Goal: Register for event/course

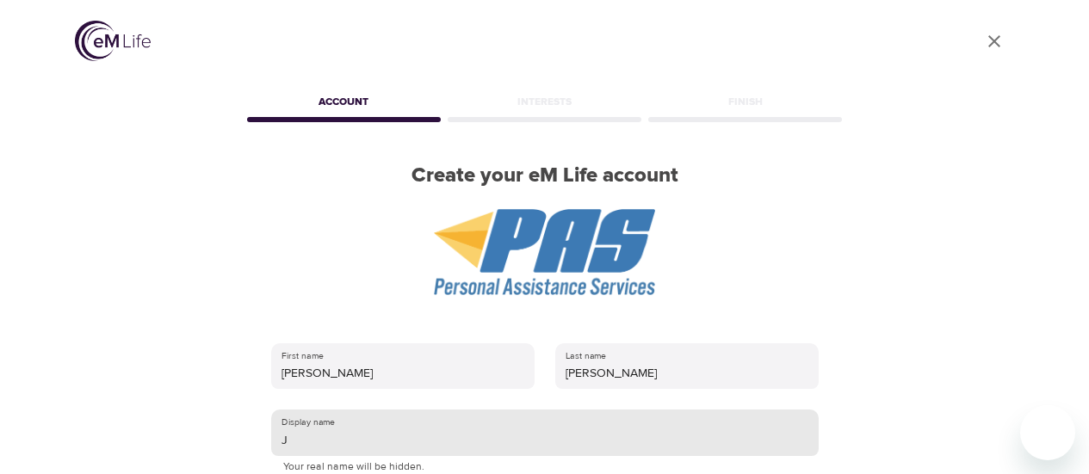
scroll to position [313, 0]
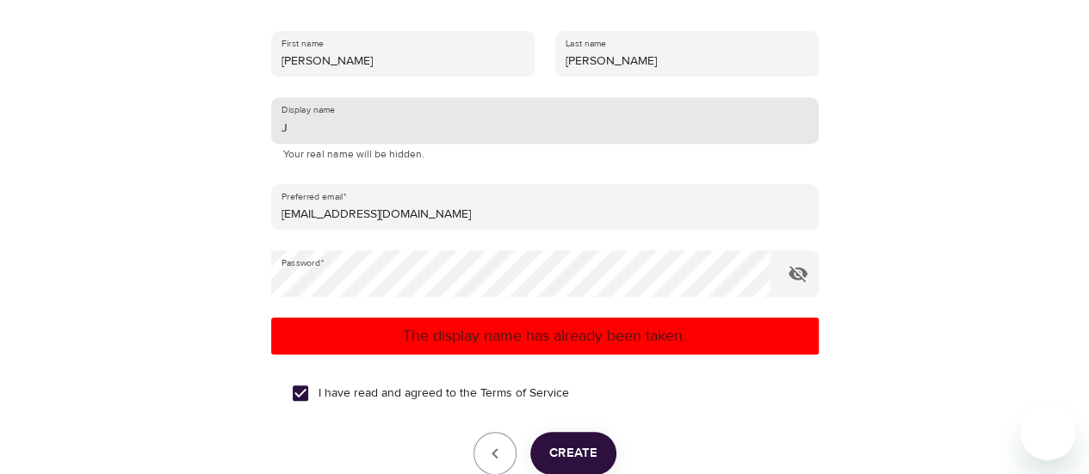
click at [356, 130] on input "J" at bounding box center [545, 120] width 548 height 46
type input "l"
click at [356, 130] on input "l" at bounding box center [545, 120] width 548 height 46
type input "J"
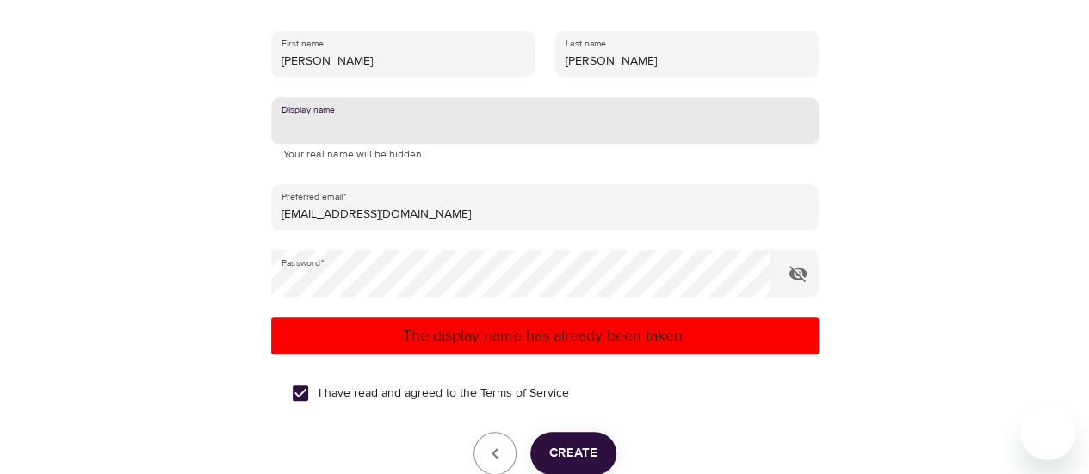
type input "L"
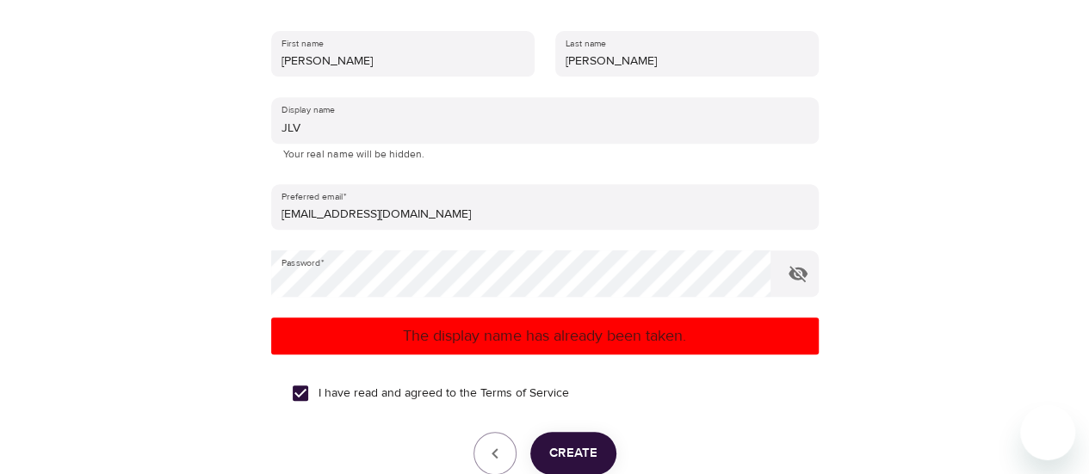
click at [504, 340] on p "The display name has already been taken." at bounding box center [545, 336] width 534 height 23
click at [549, 458] on span "Create" at bounding box center [573, 454] width 48 height 22
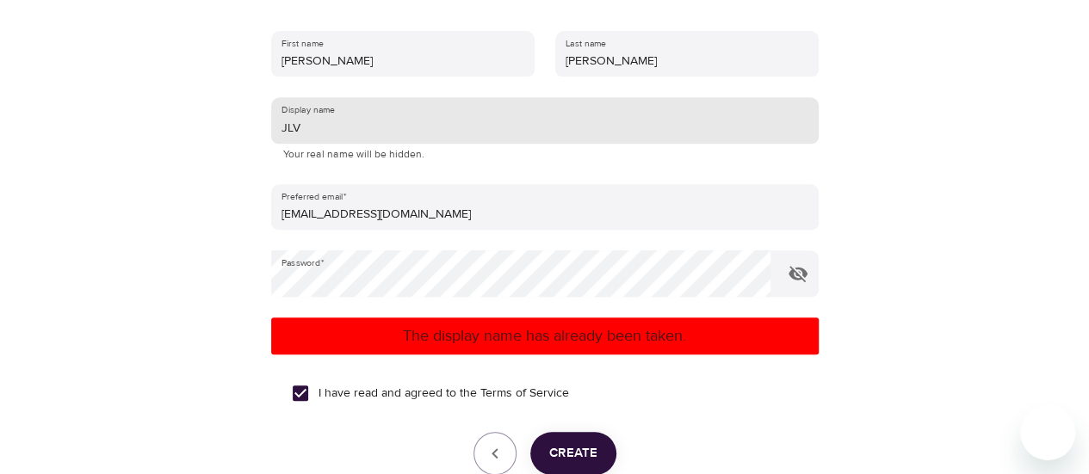
click at [393, 132] on input "JLV" at bounding box center [545, 120] width 548 height 46
click at [393, 132] on input "J" at bounding box center [545, 120] width 548 height 46
type input "[PERSON_NAME]"
click at [463, 334] on p "The display name has already been taken." at bounding box center [545, 336] width 534 height 23
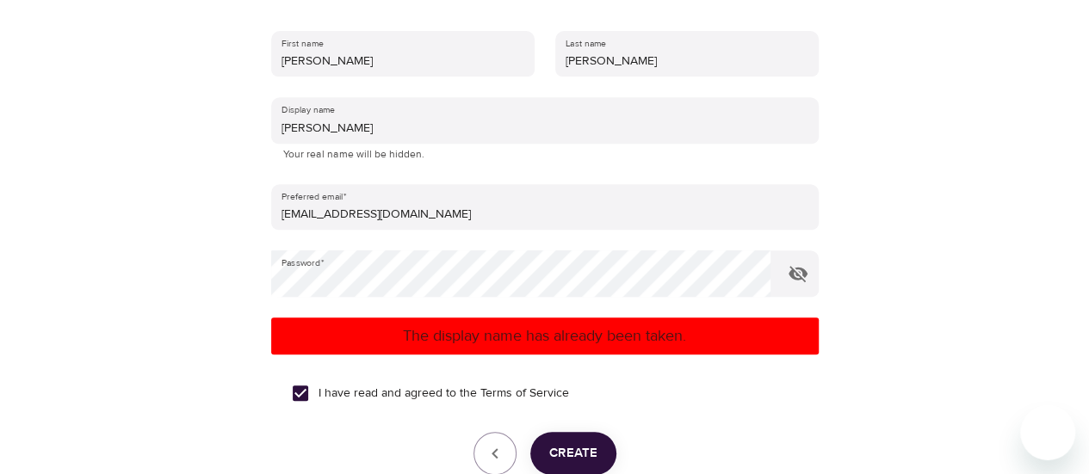
click at [554, 455] on span "Create" at bounding box center [573, 454] width 48 height 22
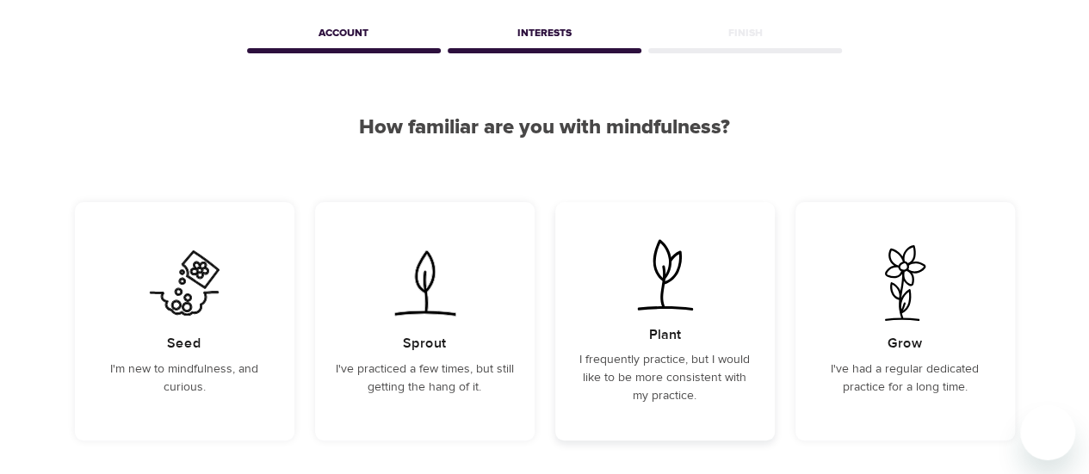
scroll to position [103, 0]
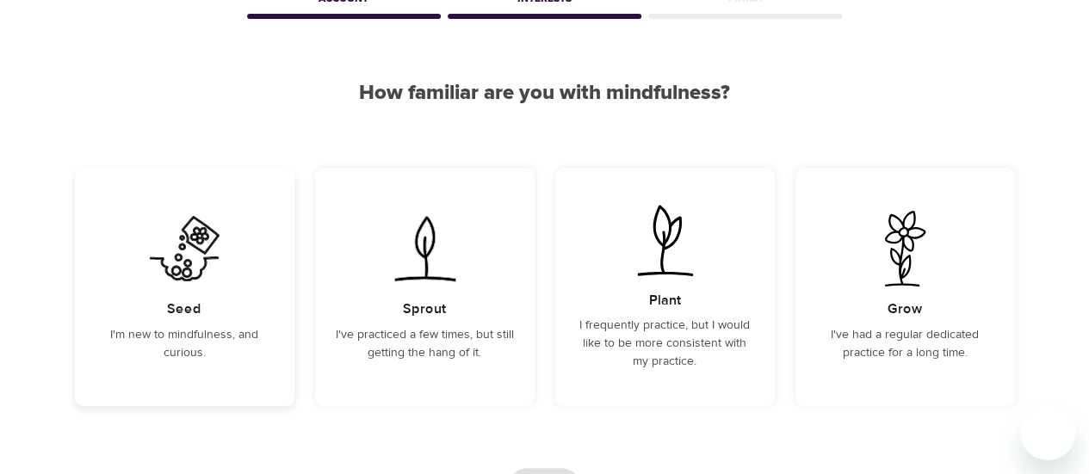
click at [195, 258] on img at bounding box center [184, 249] width 87 height 76
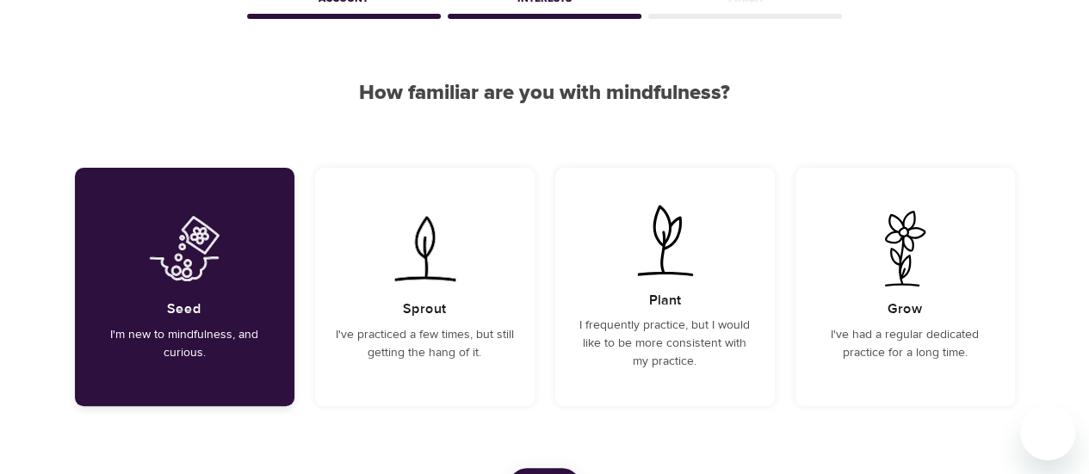
scroll to position [138, 0]
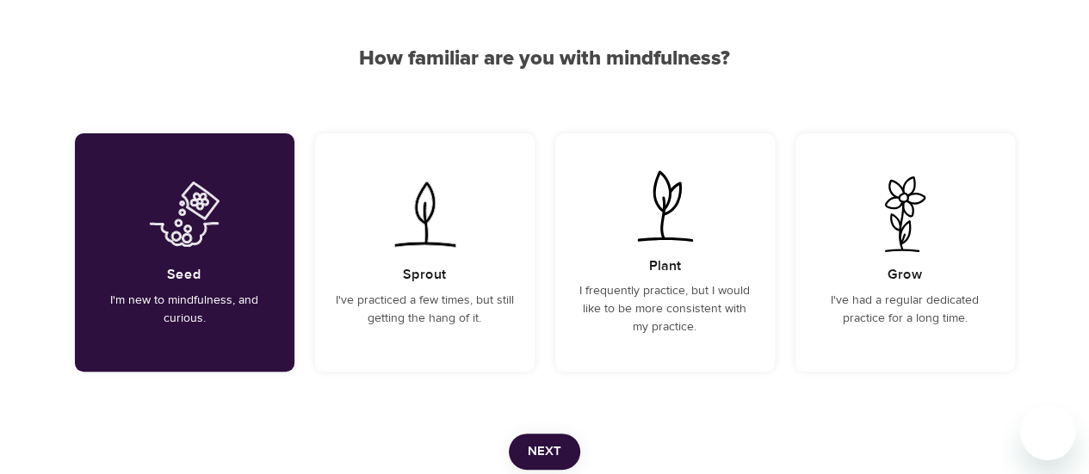
click at [548, 447] on span "Next" at bounding box center [545, 452] width 34 height 22
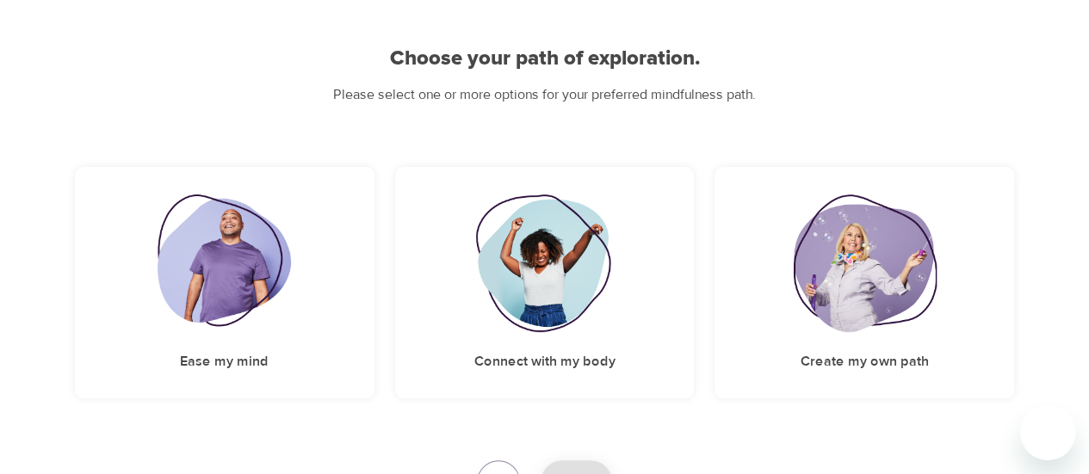
scroll to position [164, 0]
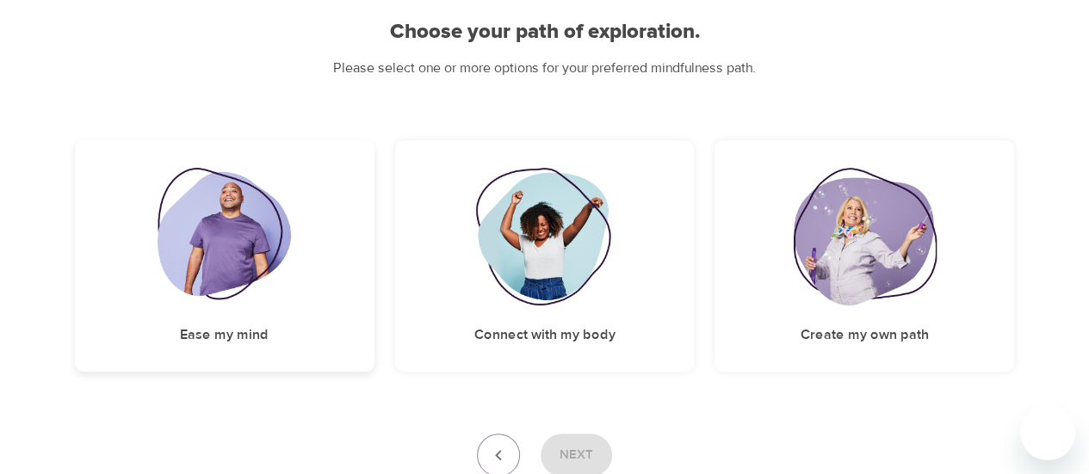
click at [268, 221] on img at bounding box center [224, 237] width 133 height 138
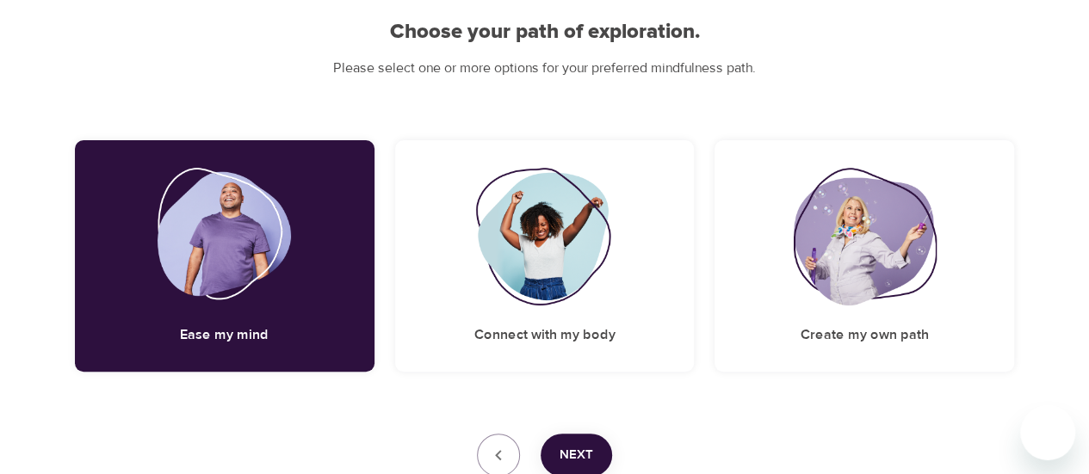
click at [588, 444] on span "Next" at bounding box center [577, 455] width 34 height 22
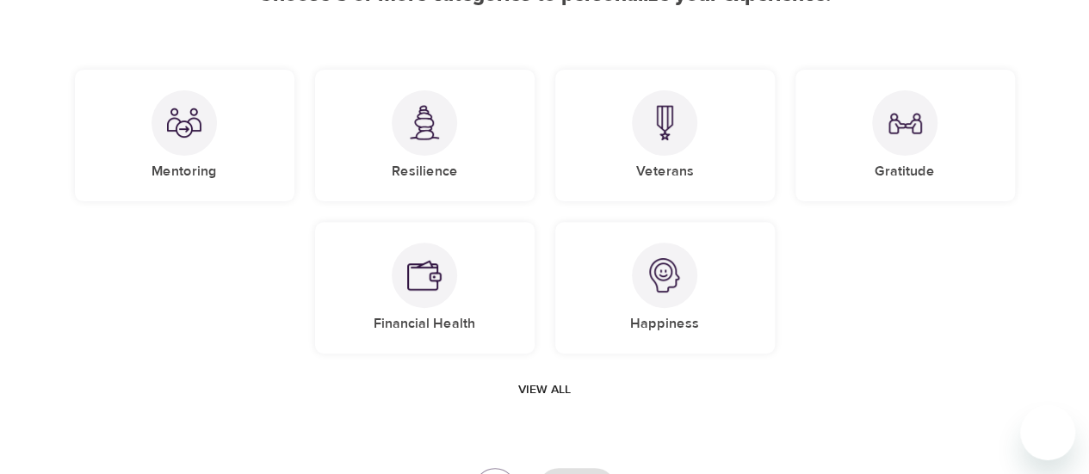
scroll to position [167, 0]
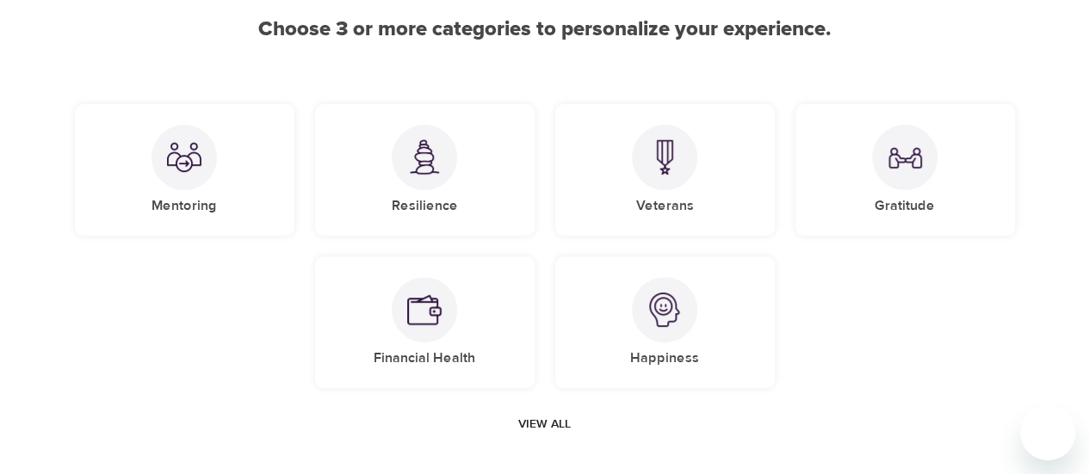
click at [558, 431] on span "View all" at bounding box center [544, 425] width 53 height 22
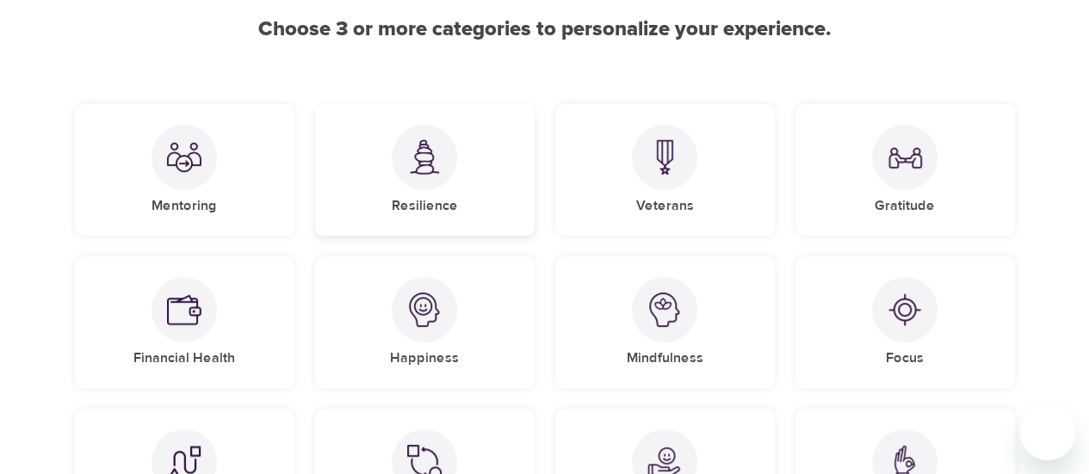
click at [456, 170] on div "Resilience" at bounding box center [425, 170] width 220 height 132
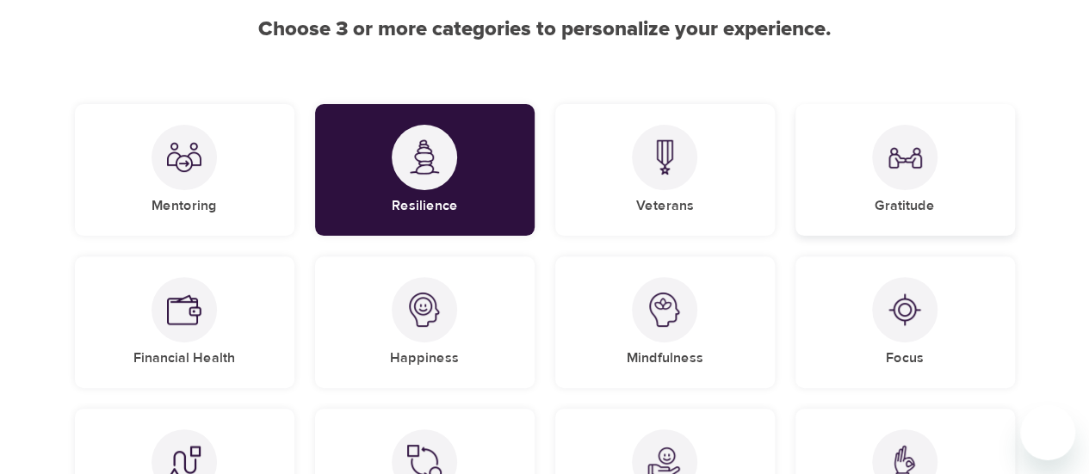
click at [897, 173] on img at bounding box center [905, 157] width 34 height 34
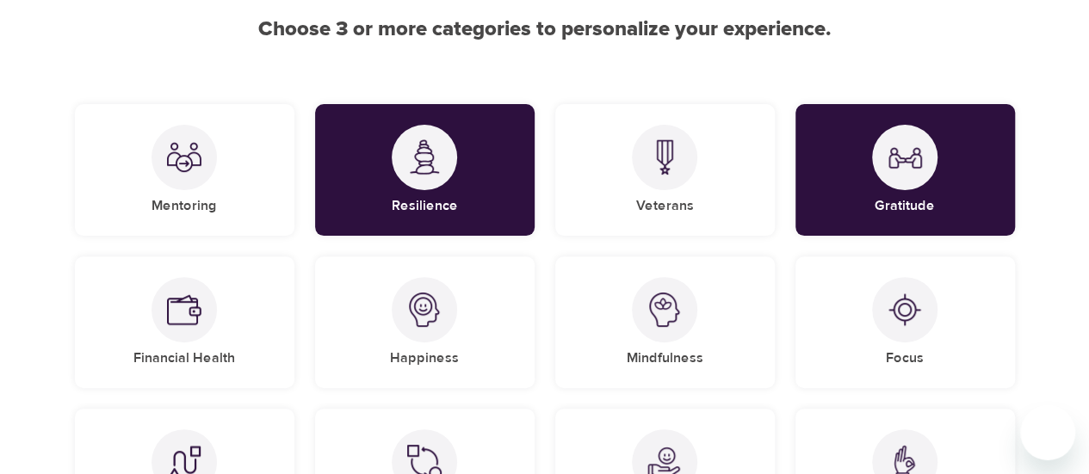
scroll to position [274, 0]
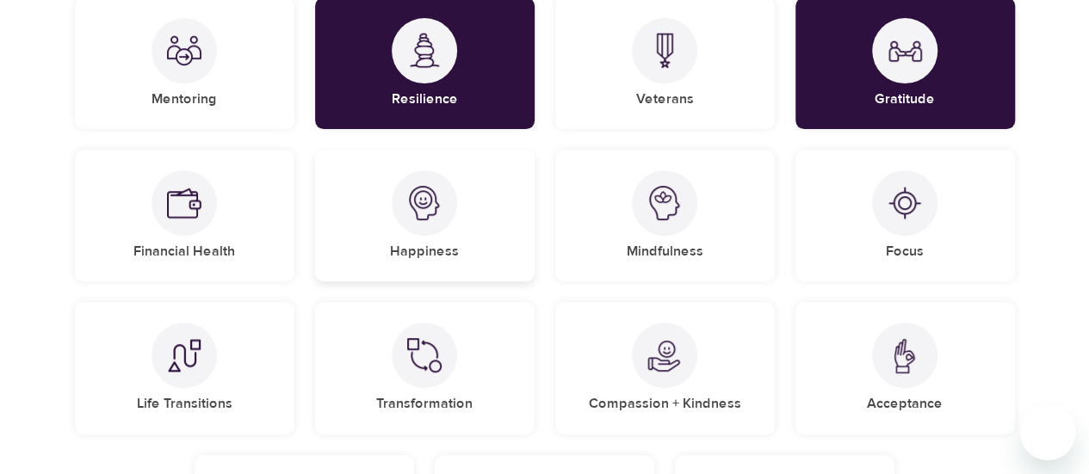
click at [477, 183] on div "Happiness" at bounding box center [425, 216] width 220 height 132
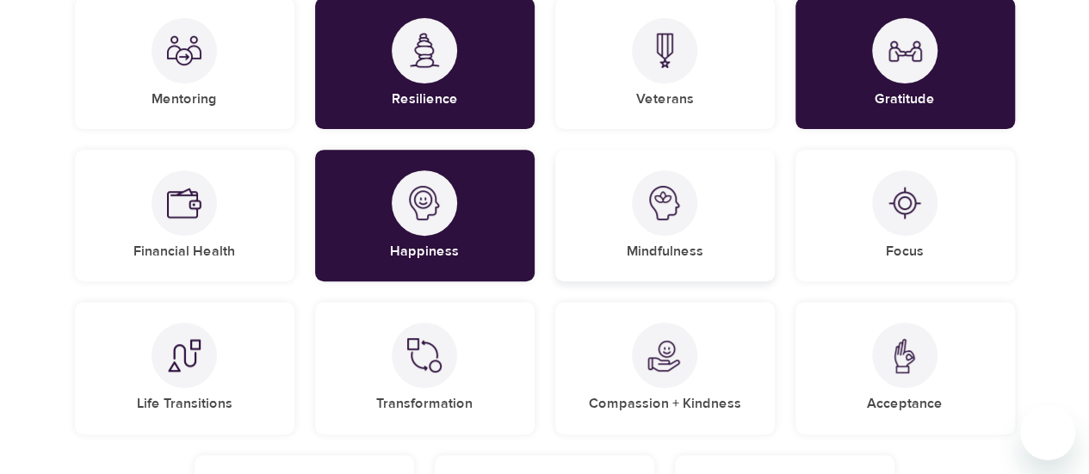
click at [701, 210] on div "Mindfulness" at bounding box center [665, 216] width 220 height 132
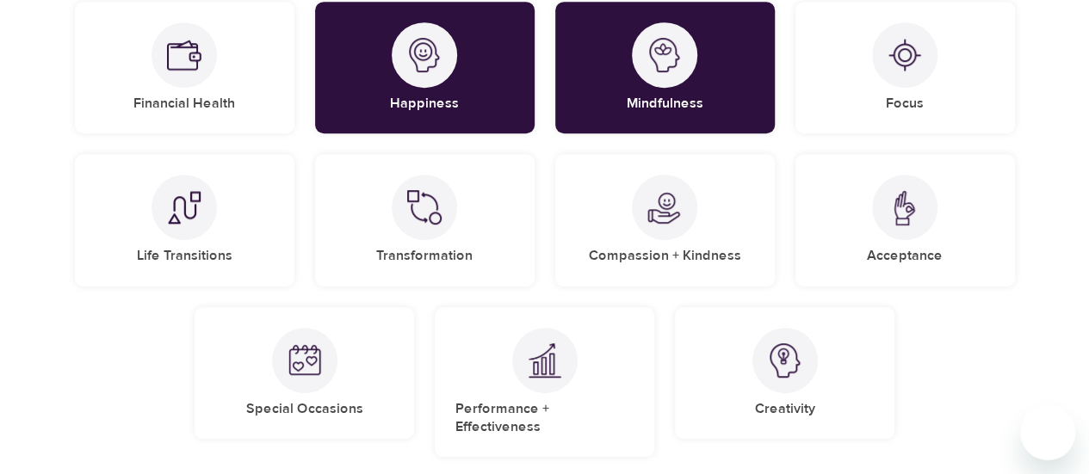
scroll to position [426, 0]
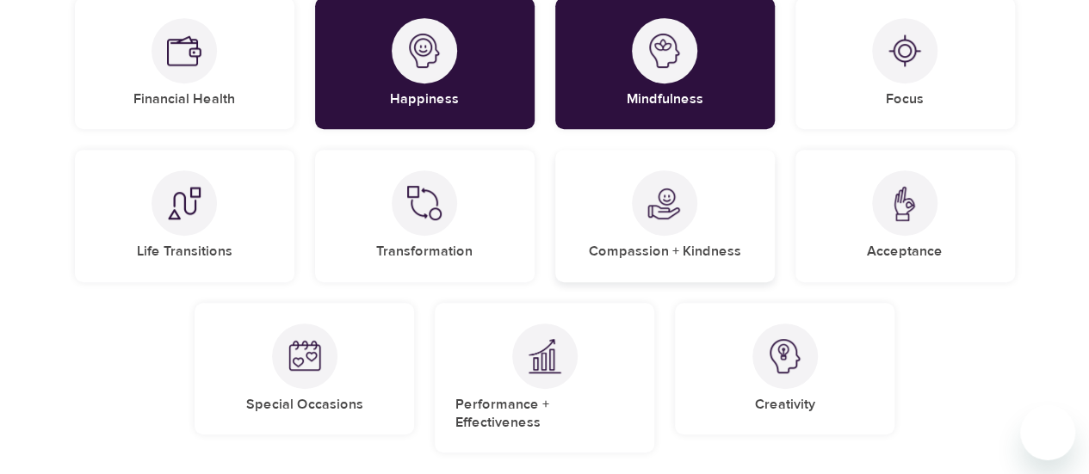
click at [644, 216] on div at bounding box center [664, 202] width 65 height 65
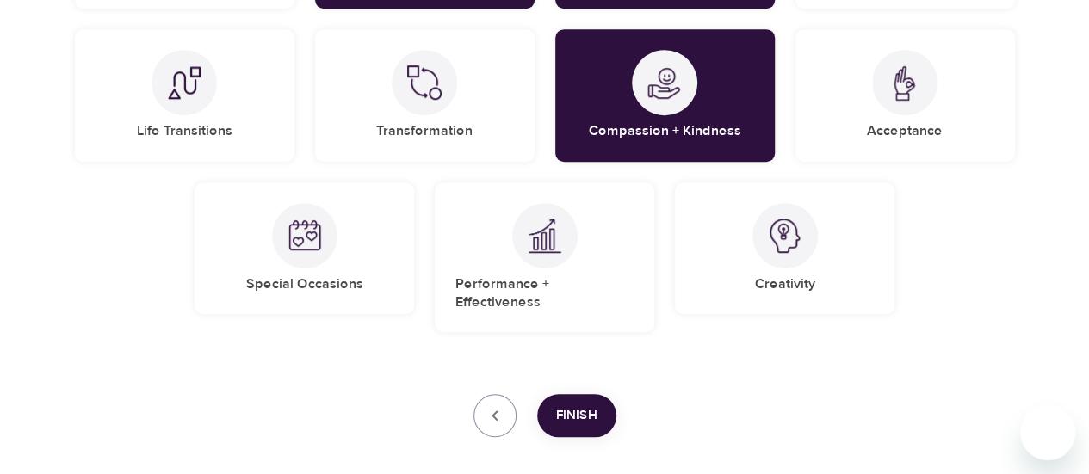
scroll to position [558, 0]
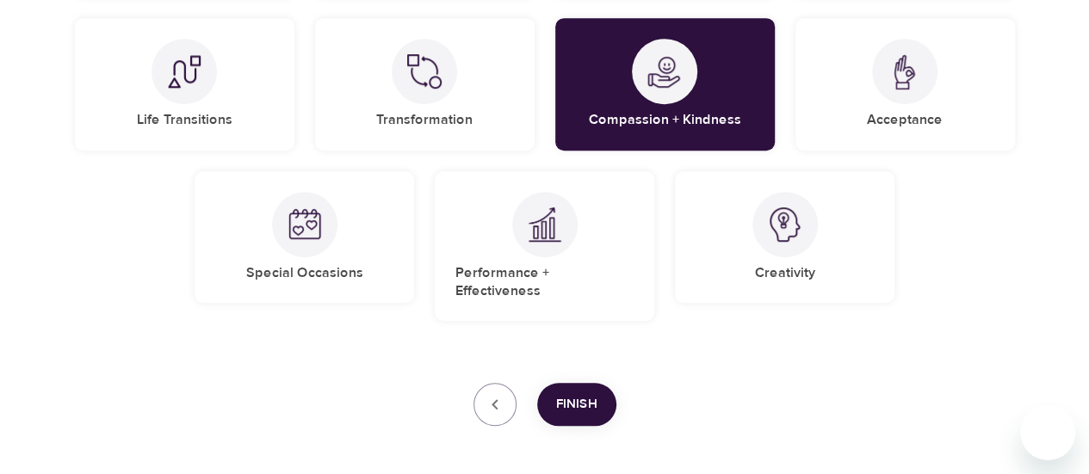
click at [586, 393] on span "Finish" at bounding box center [576, 404] width 41 height 22
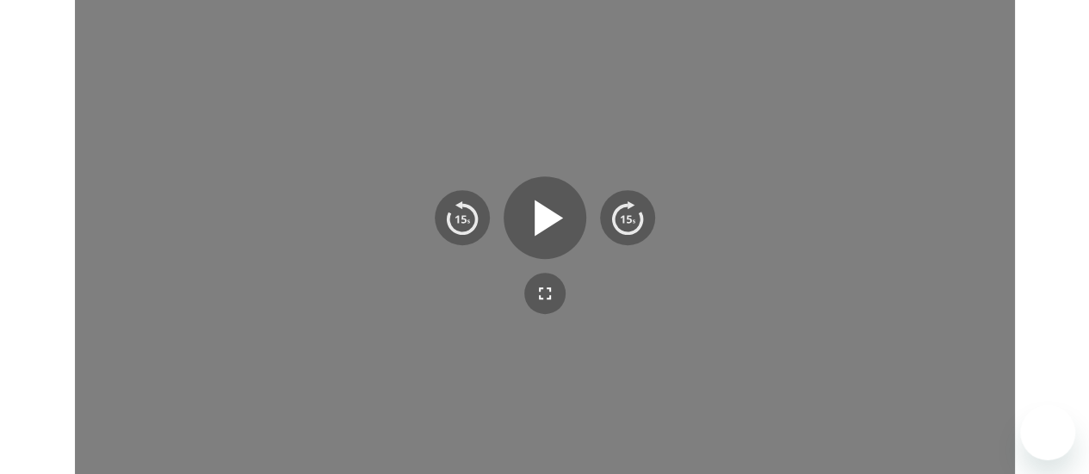
scroll to position [358, 0]
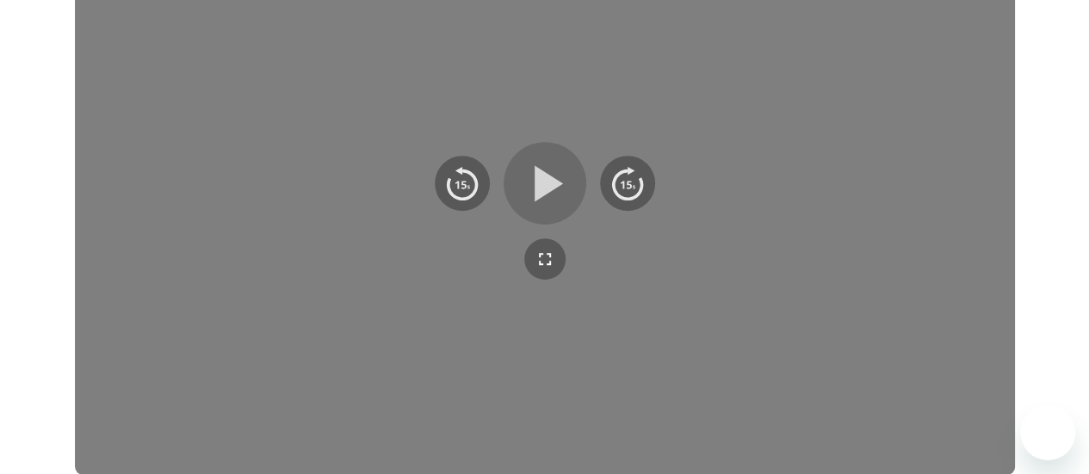
click at [541, 180] on icon "button" at bounding box center [549, 183] width 28 height 36
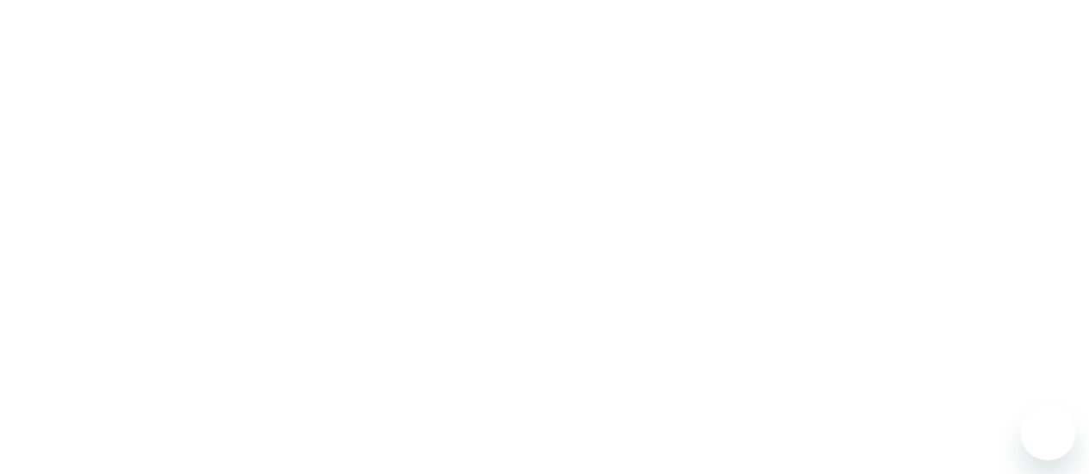
scroll to position [585, 0]
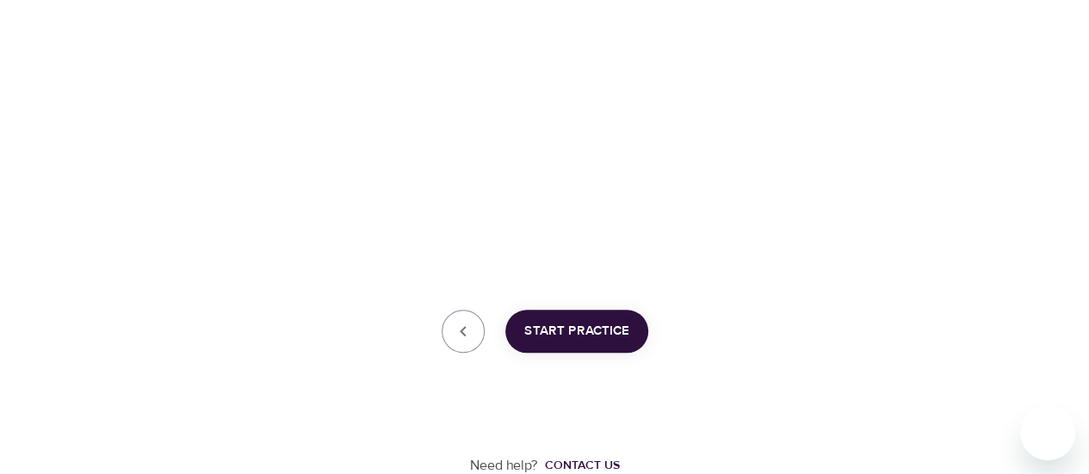
click at [577, 331] on span "Start Practice" at bounding box center [576, 331] width 105 height 22
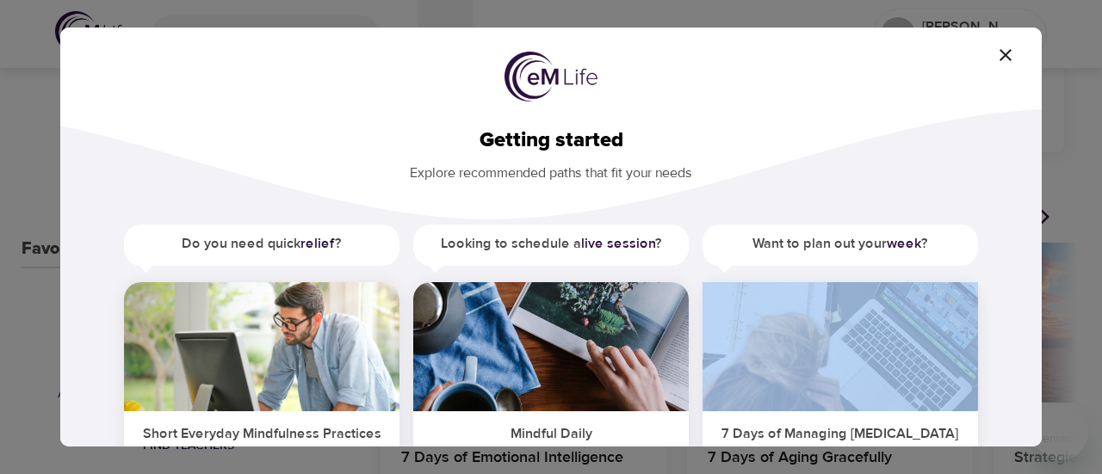
drag, startPoint x: 1025, startPoint y: 196, endPoint x: 1022, endPoint y: 366, distance: 169.6
click at [1022, 366] on div "Getting started Explore recommended paths that fit your needs Do you need quick…" at bounding box center [550, 310] width 981 height 419
click at [956, 184] on div "Getting started Explore recommended paths that fit your needs Do you need quick…" at bounding box center [550, 310] width 981 height 419
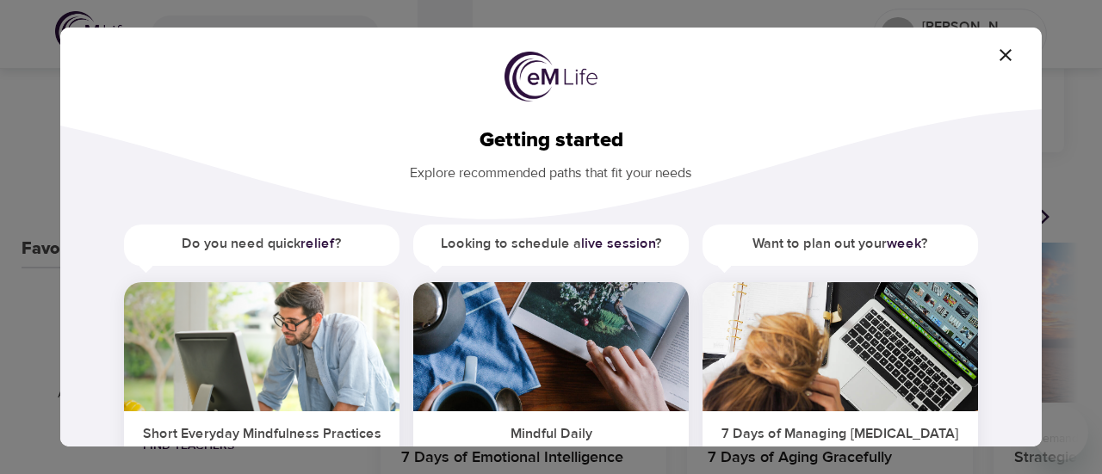
click at [1009, 402] on div "Do you need quick relief ? Short Everyday Mindfulness Practices These brief two…" at bounding box center [551, 451] width 926 height 452
click at [1071, 170] on div "Getting started Explore recommended paths that fit your needs Do you need quick…" at bounding box center [551, 237] width 1102 height 474
click at [294, 430] on h5 "Short Everyday Mindfulness Practices" at bounding box center [261, 433] width 275 height 42
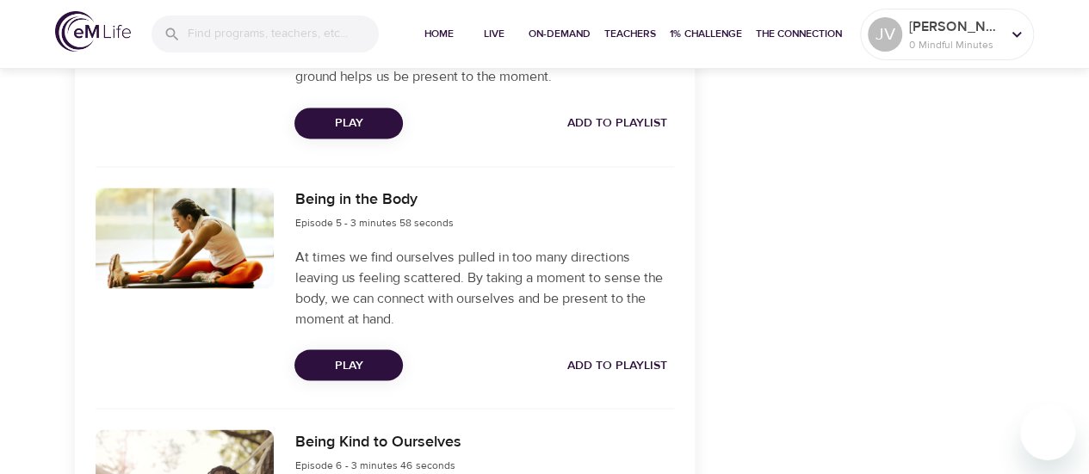
scroll to position [1446, 0]
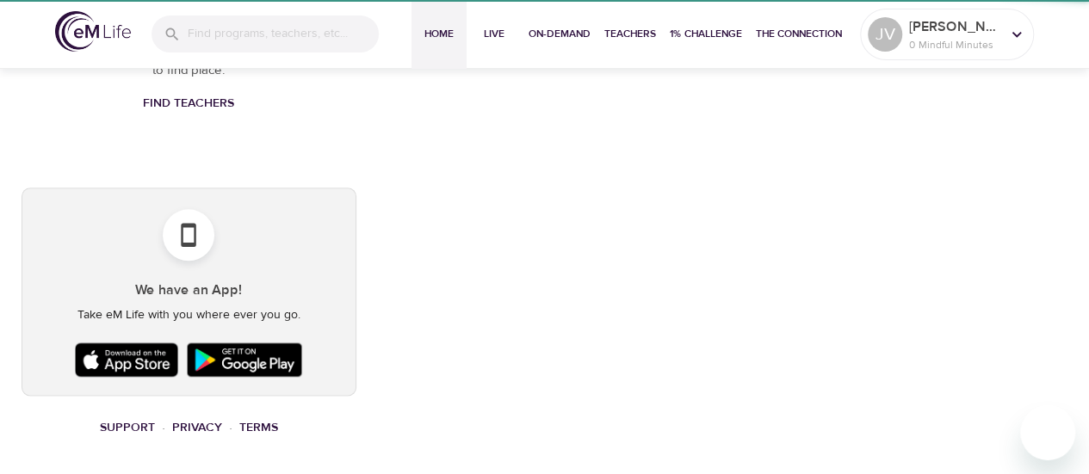
scroll to position [585, 0]
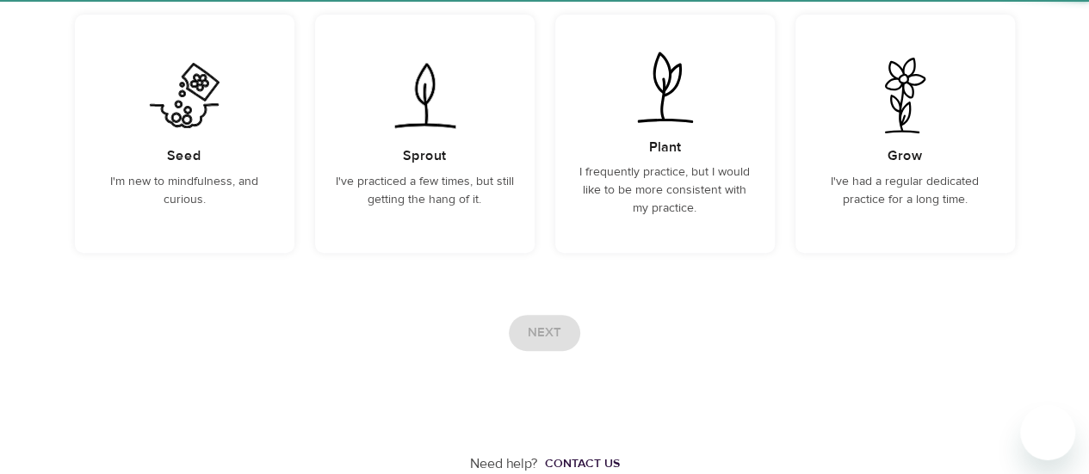
scroll to position [256, 0]
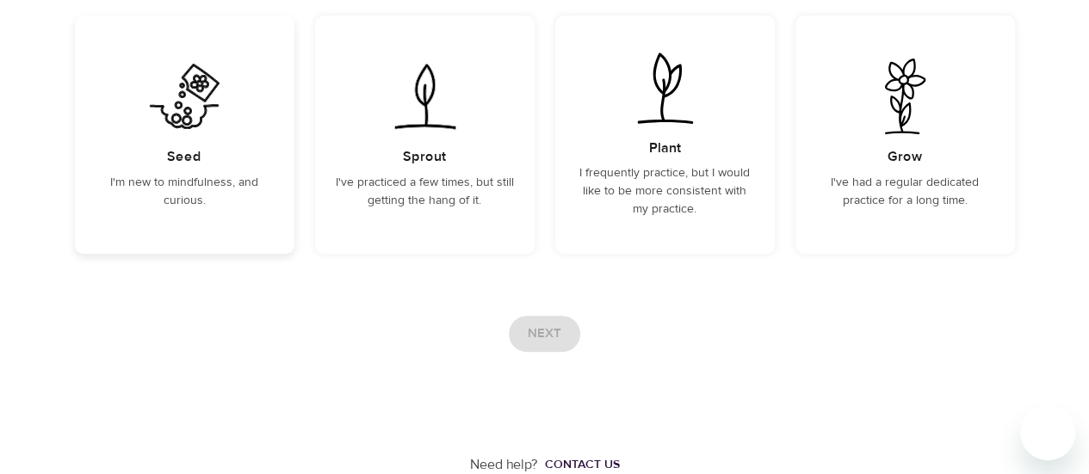
click at [245, 150] on div "Seed I'm new to mindfulness, and curious." at bounding box center [185, 134] width 220 height 238
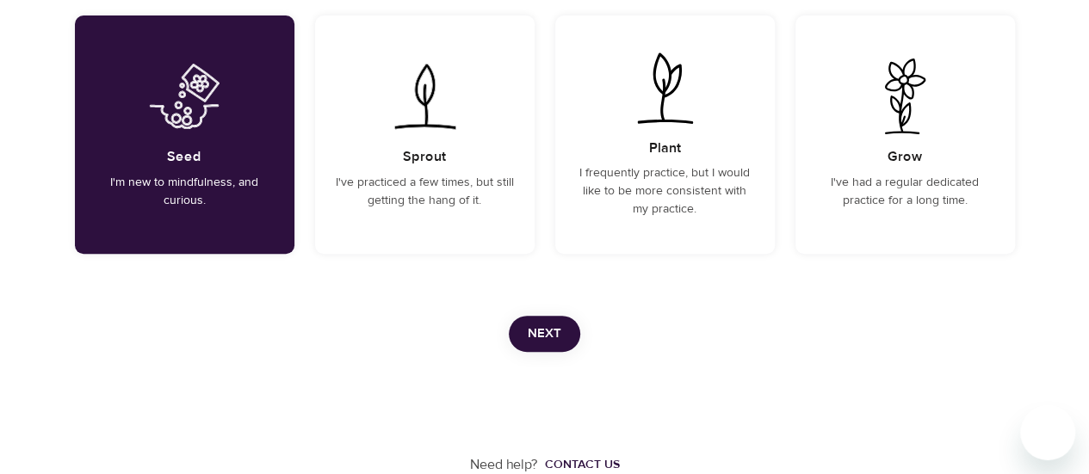
click at [548, 335] on span "Next" at bounding box center [545, 334] width 34 height 22
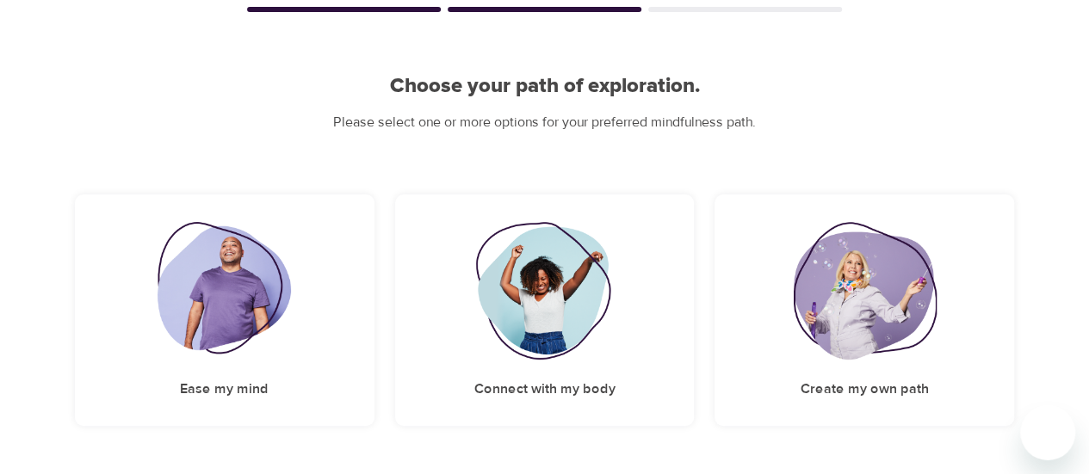
scroll to position [145, 0]
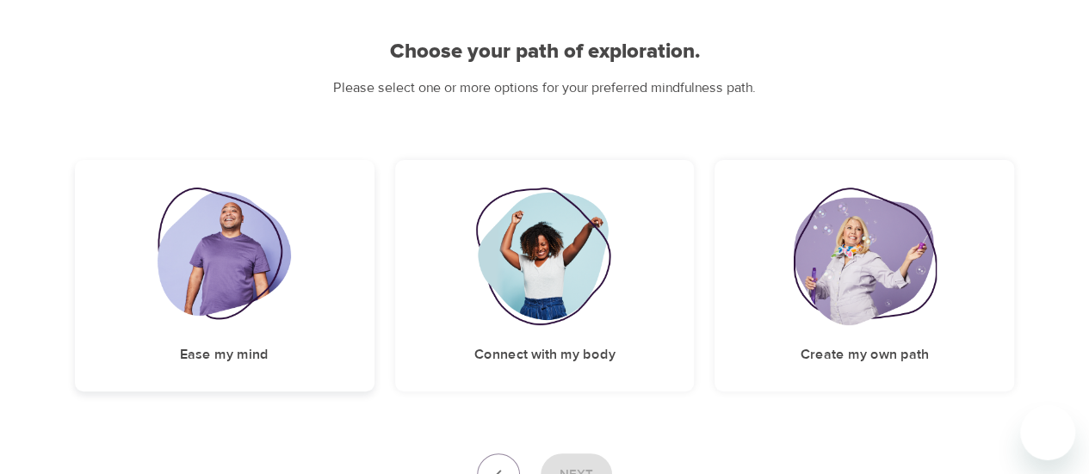
click at [282, 313] on img at bounding box center [224, 257] width 133 height 138
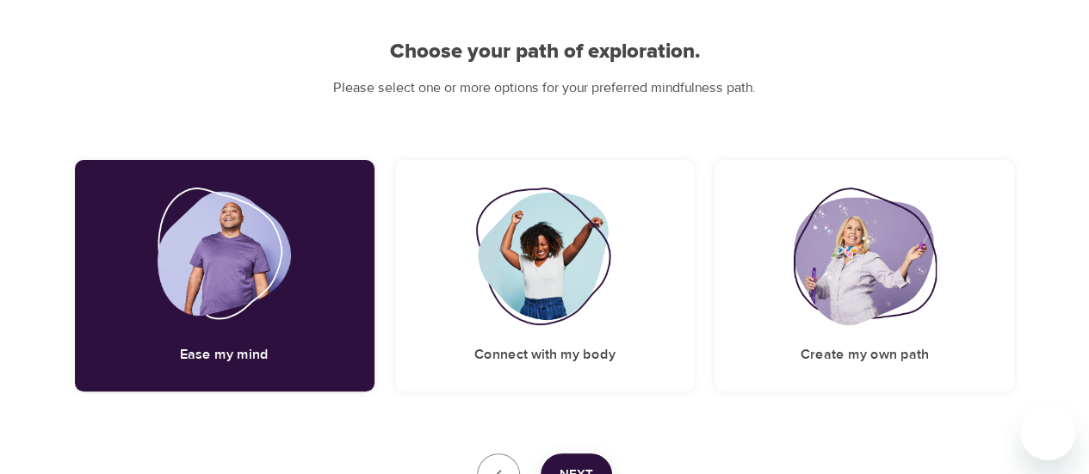
click at [585, 464] on span "Next" at bounding box center [577, 475] width 34 height 22
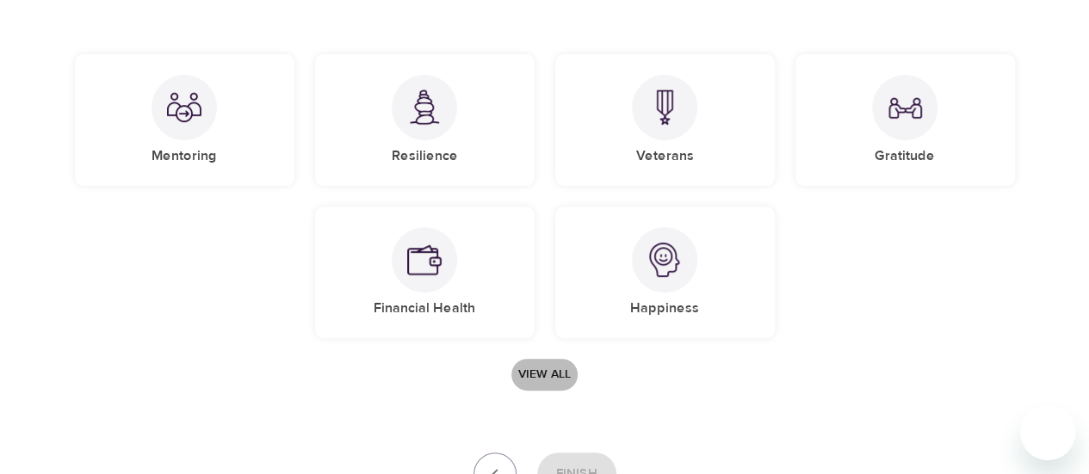
click at [550, 368] on span "View all" at bounding box center [544, 375] width 53 height 22
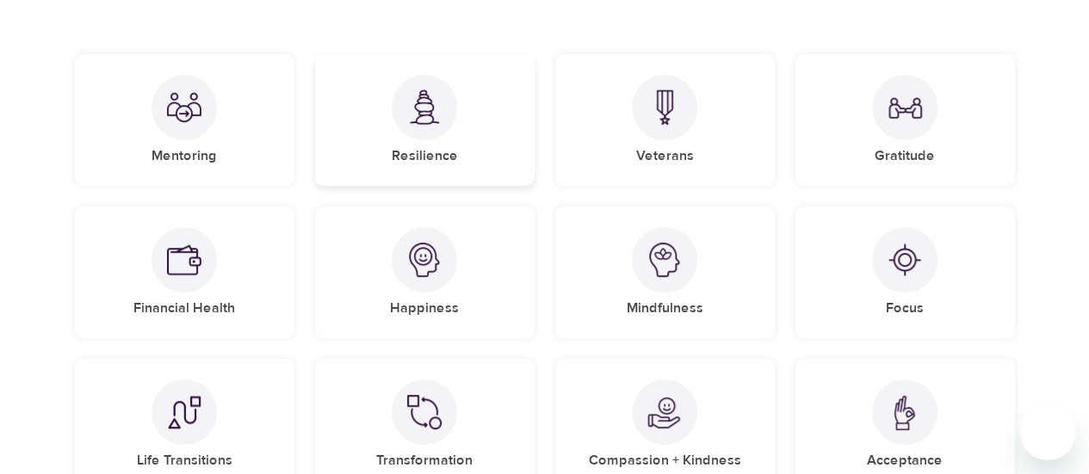
click at [418, 136] on div at bounding box center [424, 107] width 65 height 65
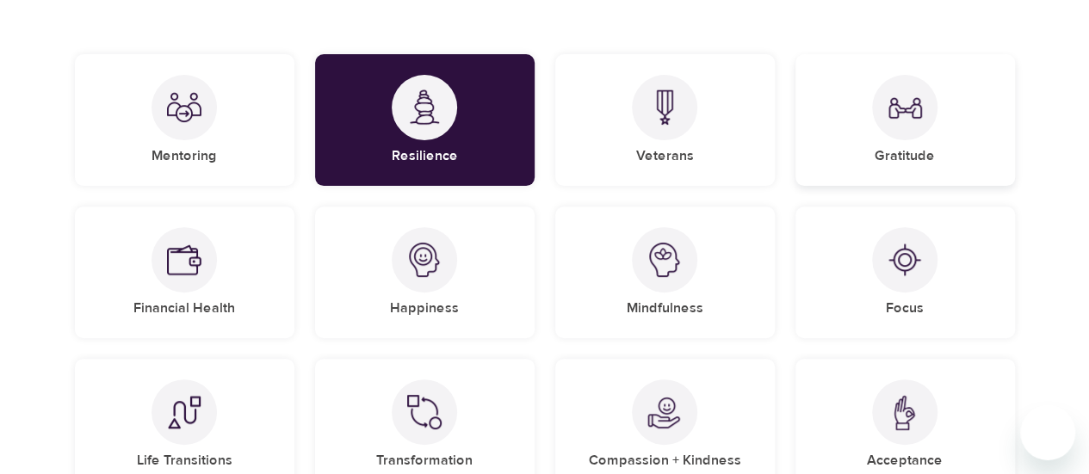
click at [879, 133] on div "Gratitude" at bounding box center [905, 120] width 220 height 132
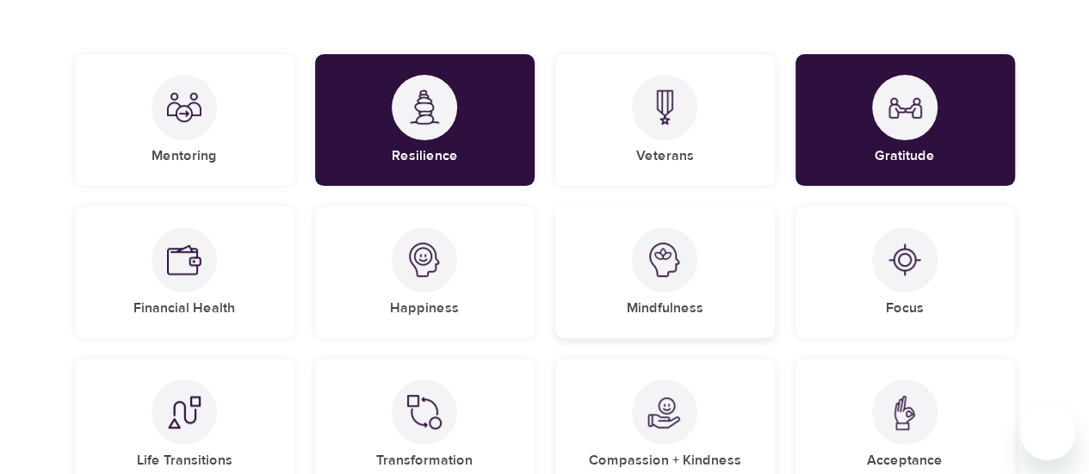
click at [680, 288] on div at bounding box center [664, 259] width 65 height 65
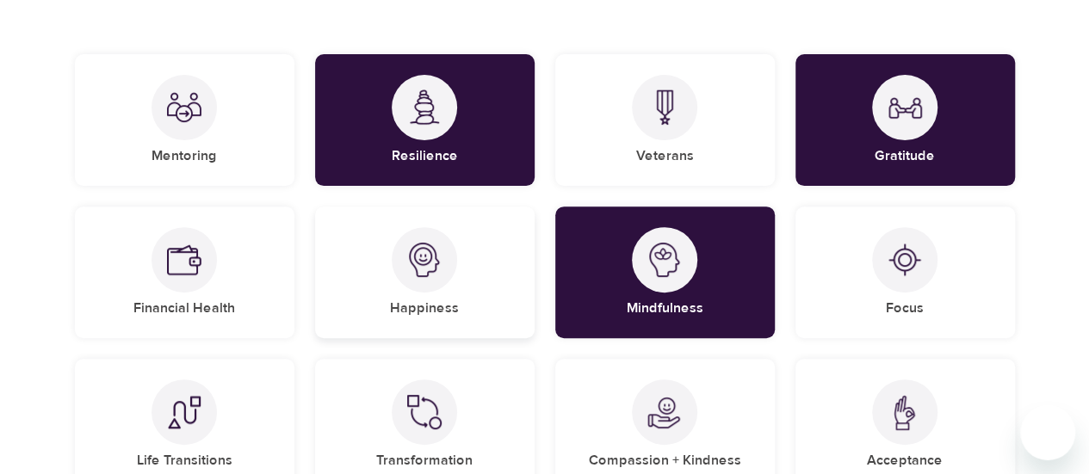
click at [443, 292] on div "Happiness" at bounding box center [425, 273] width 220 height 132
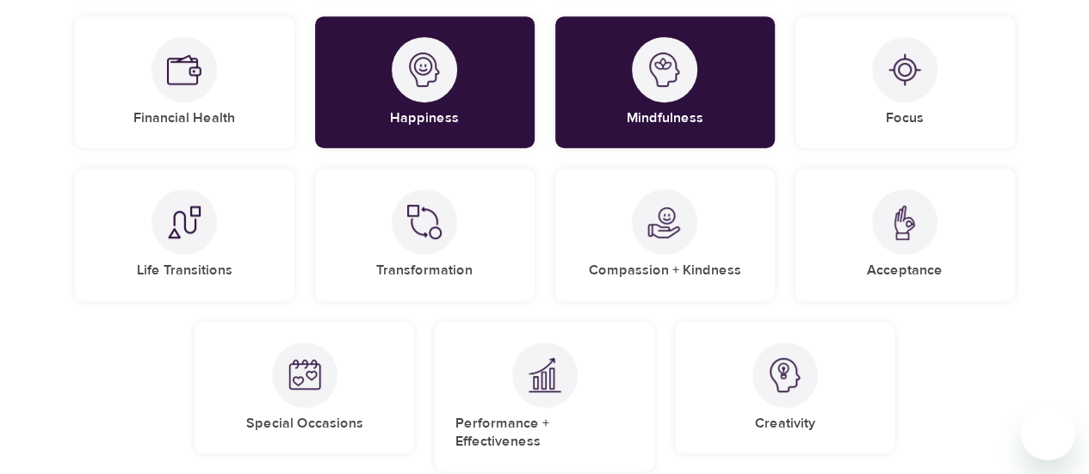
scroll to position [410, 0]
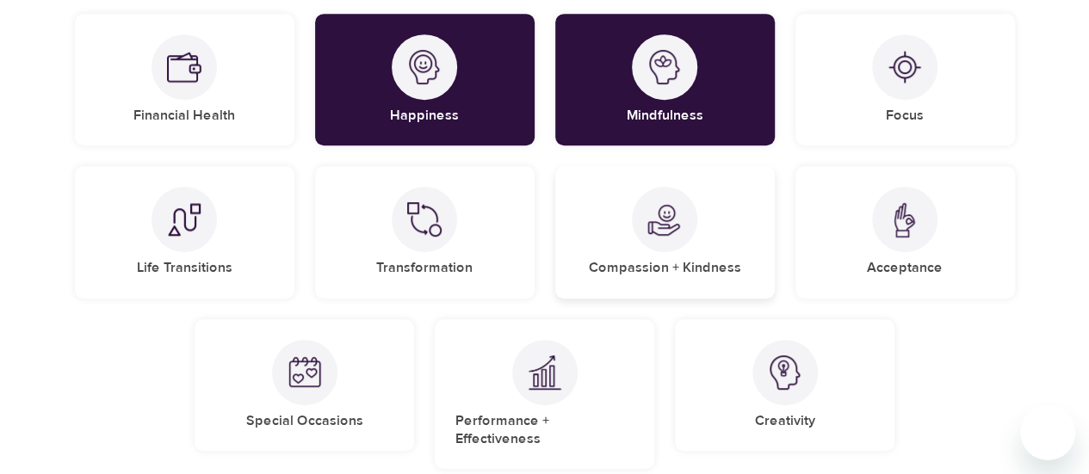
click at [654, 240] on div at bounding box center [664, 219] width 65 height 65
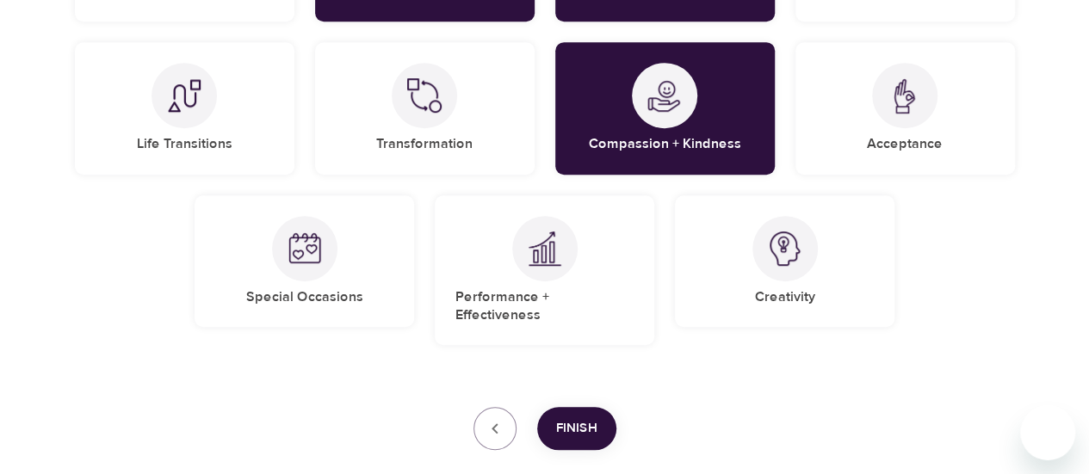
scroll to position [542, 0]
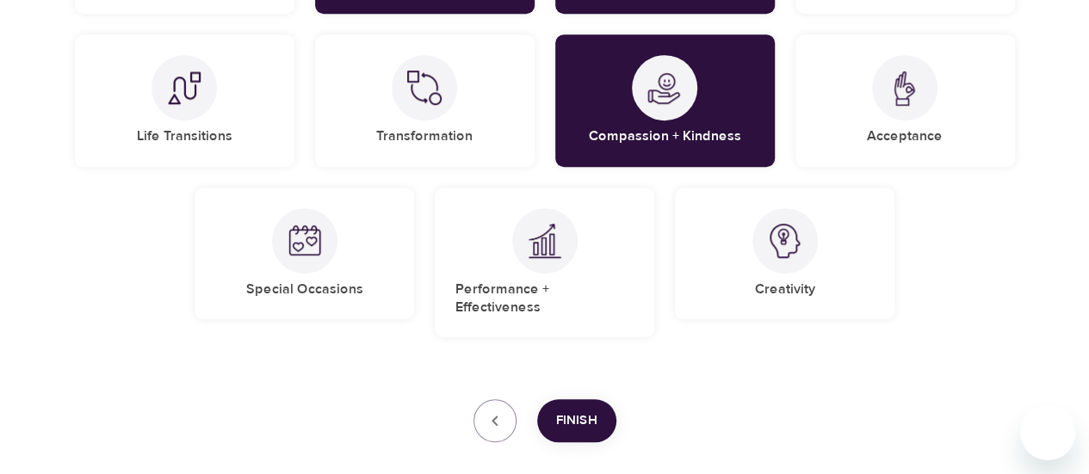
click at [580, 410] on span "Finish" at bounding box center [576, 421] width 41 height 22
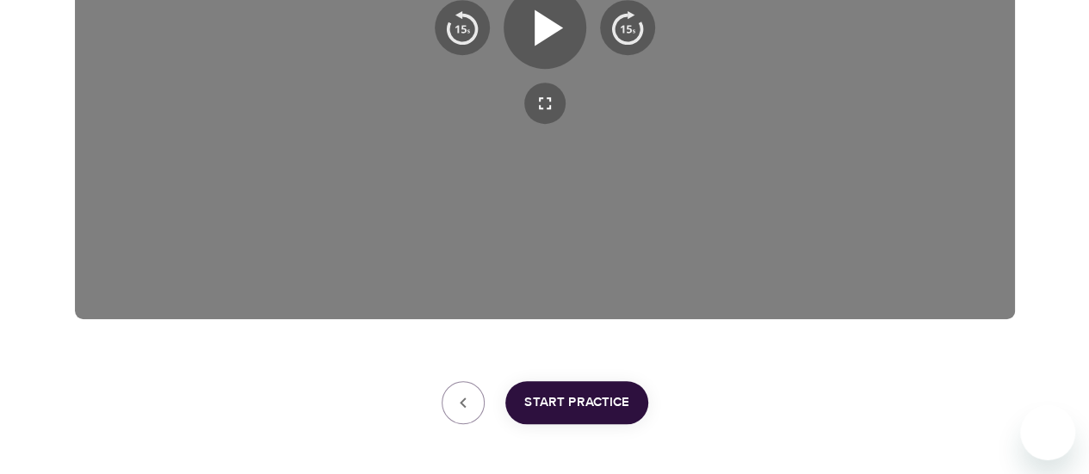
click at [580, 400] on span "Start Practice" at bounding box center [576, 403] width 105 height 22
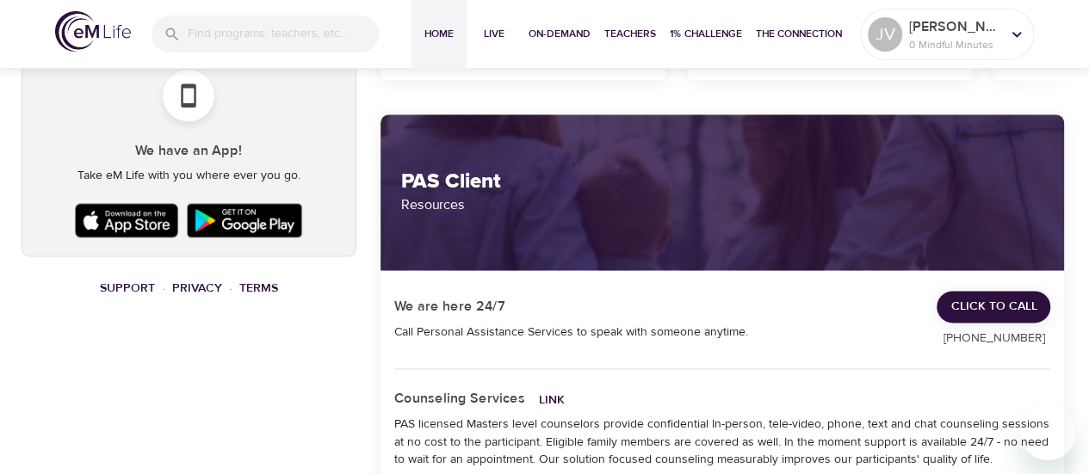
scroll to position [1033, 0]
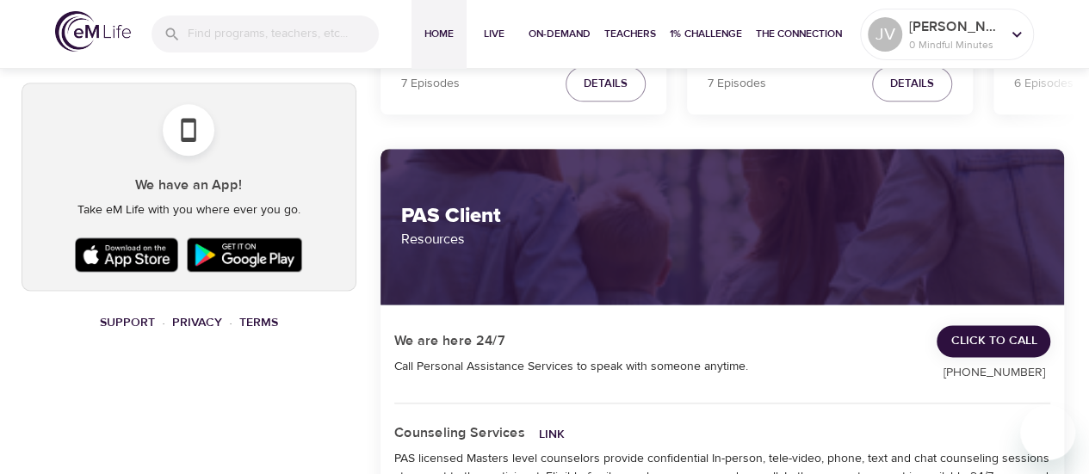
click at [114, 246] on img at bounding box center [127, 254] width 112 height 43
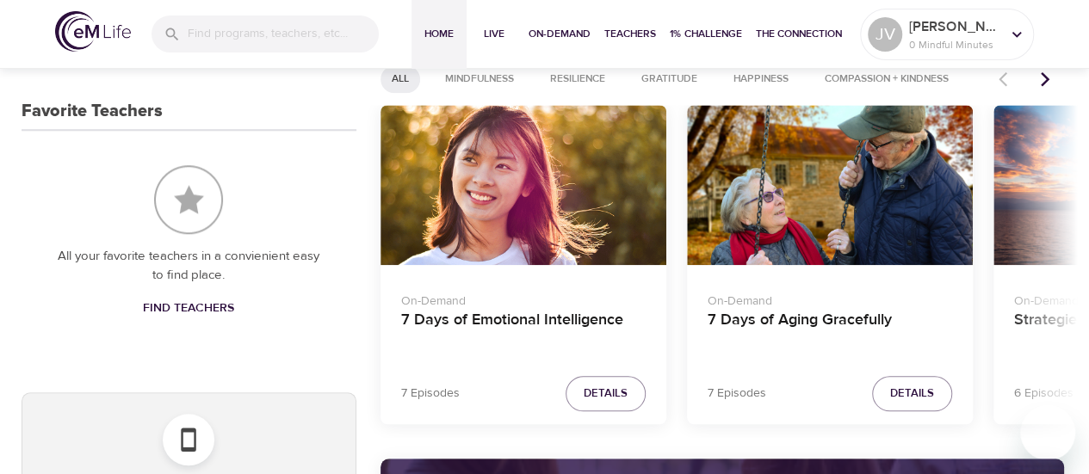
scroll to position [689, 0]
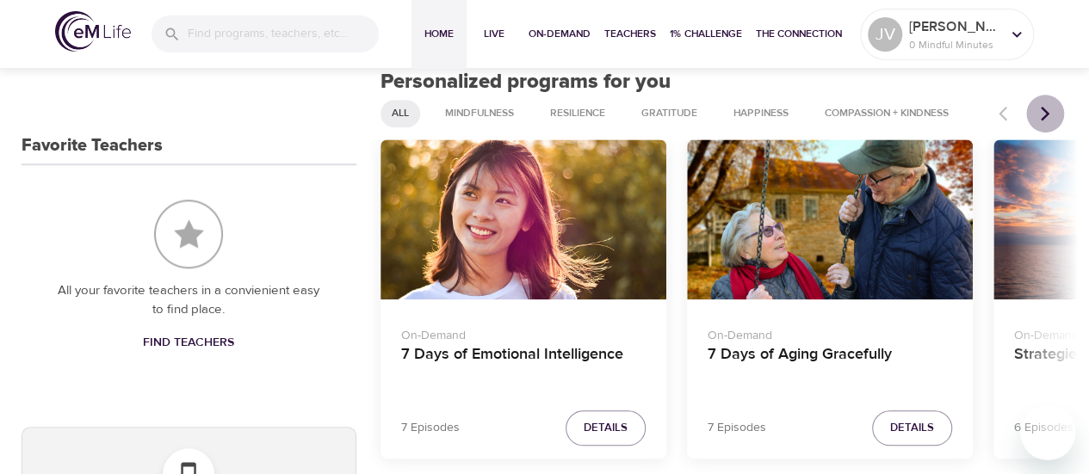
click at [1049, 114] on icon "Next items" at bounding box center [1045, 113] width 17 height 17
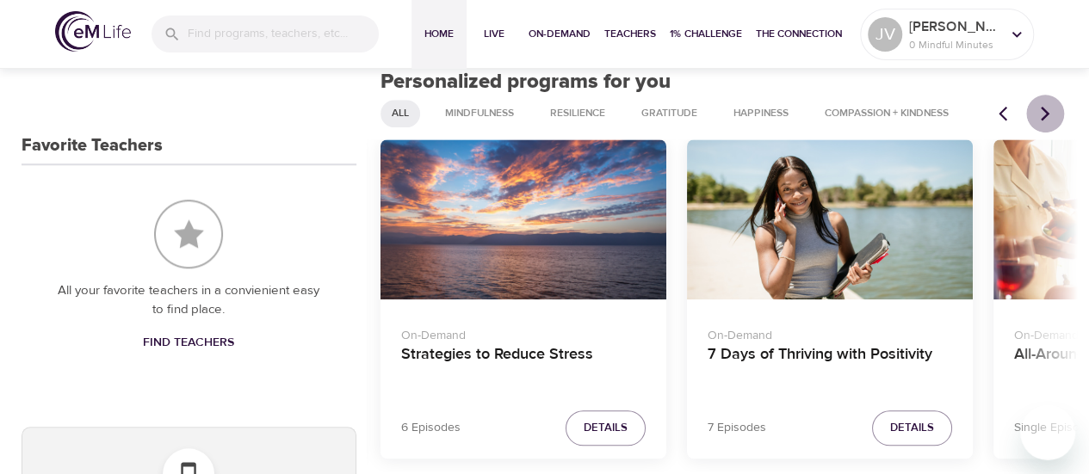
click at [1049, 114] on icon "Next items" at bounding box center [1045, 113] width 17 height 17
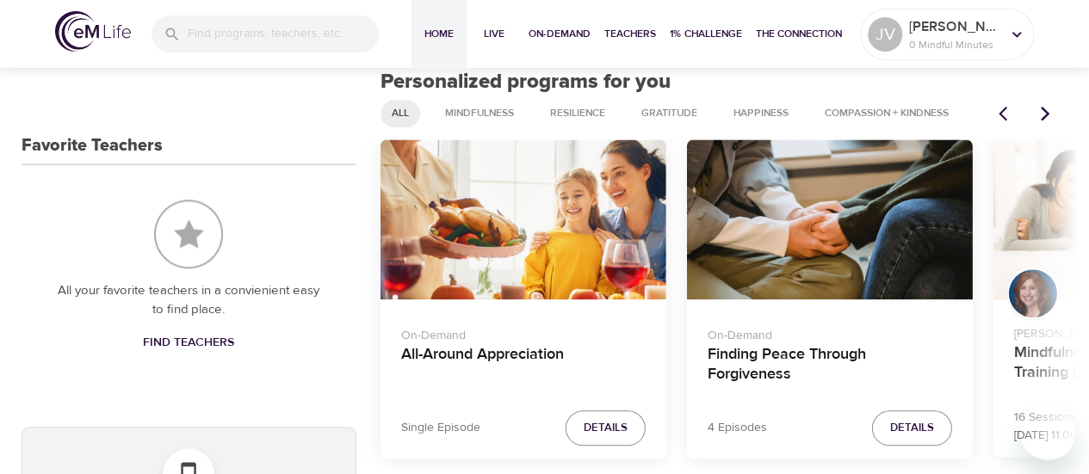
click at [1049, 114] on icon "Next items" at bounding box center [1045, 113] width 17 height 17
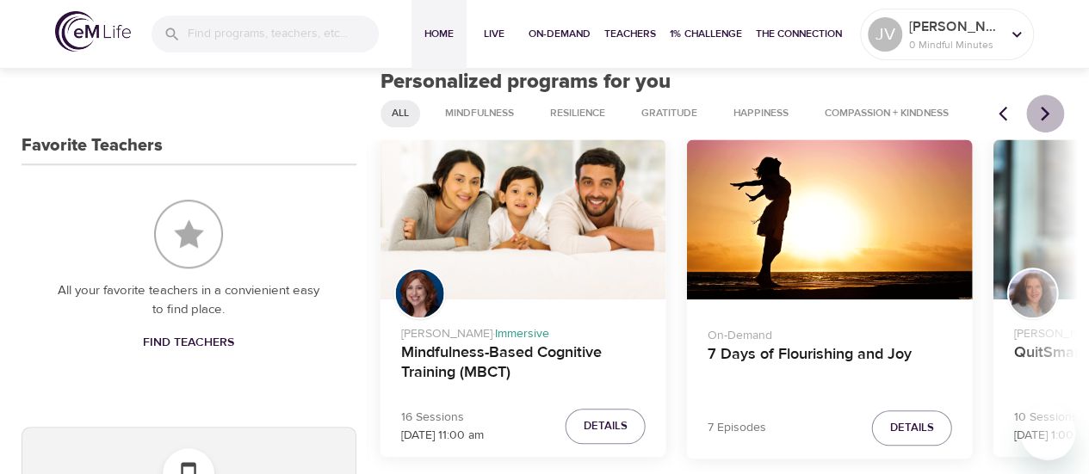
click at [1049, 114] on icon "Next items" at bounding box center [1045, 113] width 17 height 17
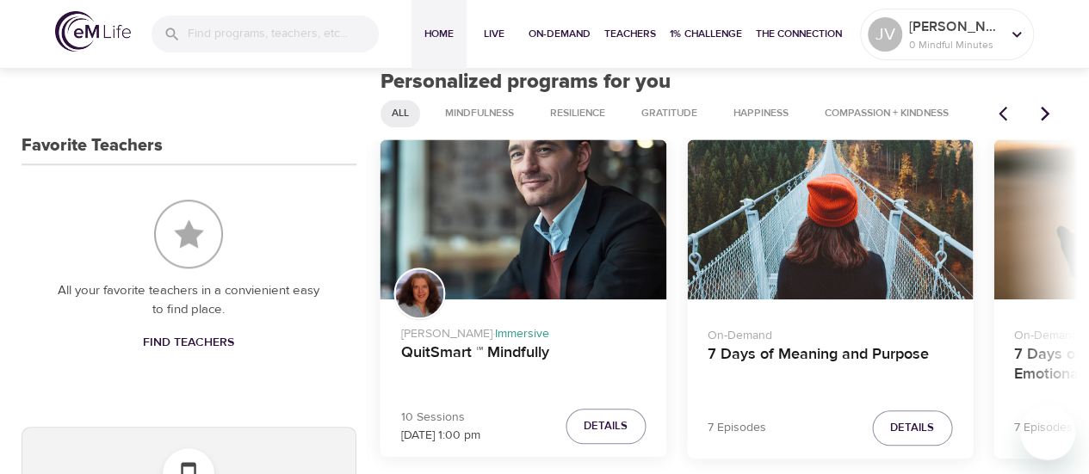
click at [1004, 112] on icon "Previous items" at bounding box center [1007, 113] width 17 height 17
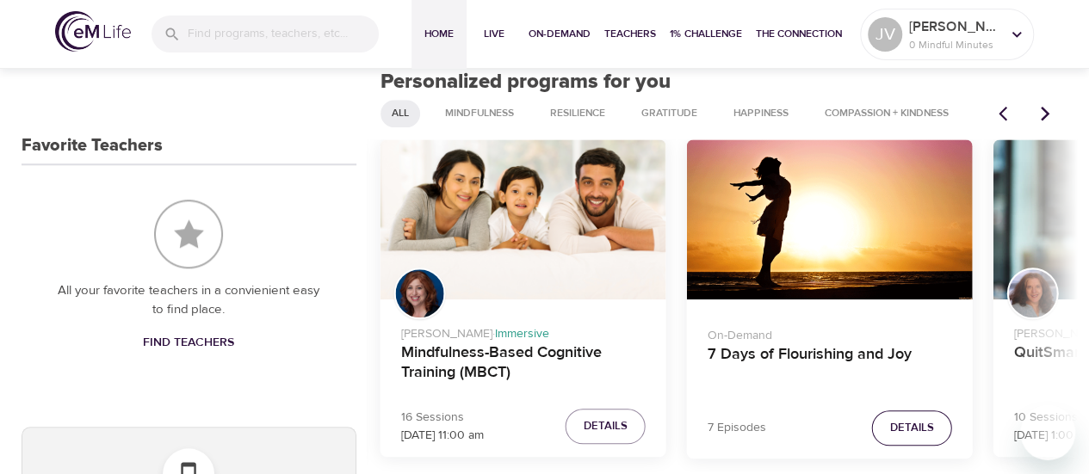
click at [925, 433] on span "Details" at bounding box center [912, 428] width 44 height 20
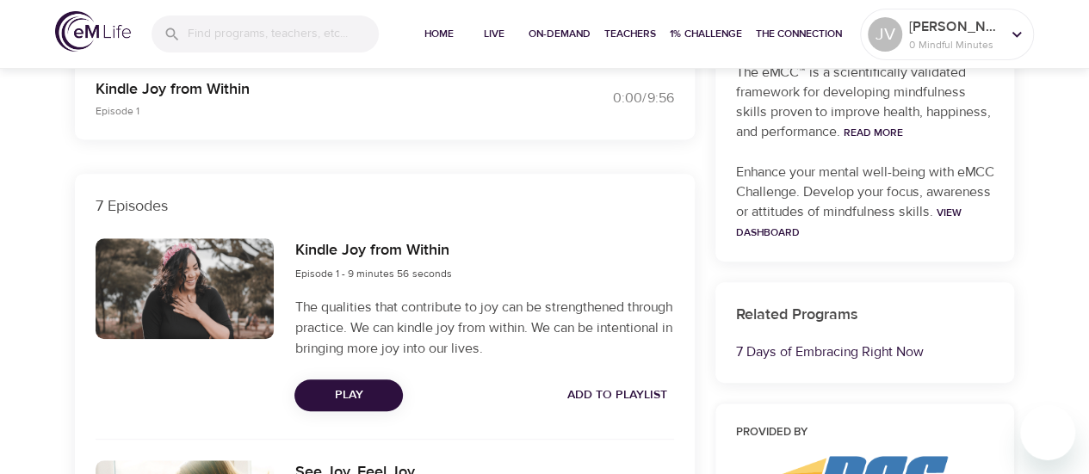
scroll to position [517, 0]
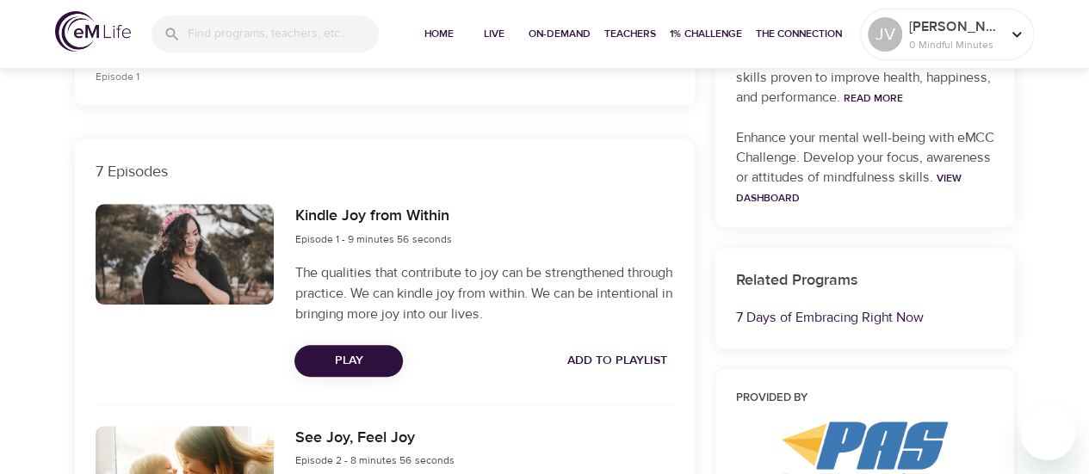
click at [359, 363] on span "Play" at bounding box center [348, 361] width 81 height 22
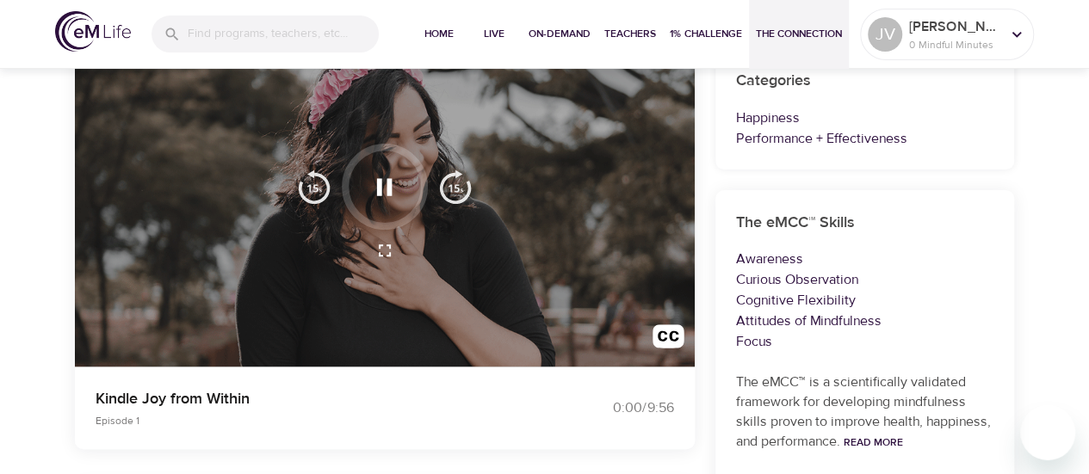
scroll to position [138, 0]
